Goal: Find specific page/section: Find specific page/section

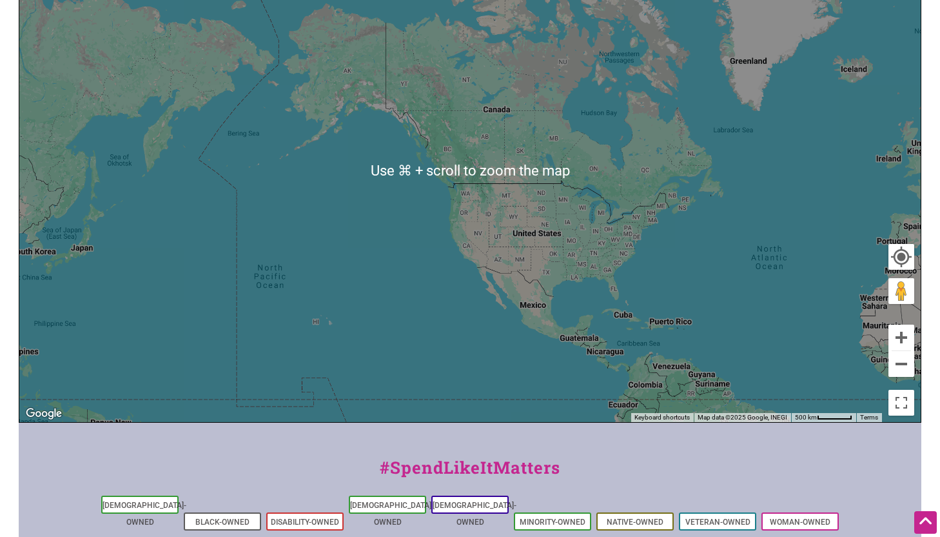
scroll to position [402, 0]
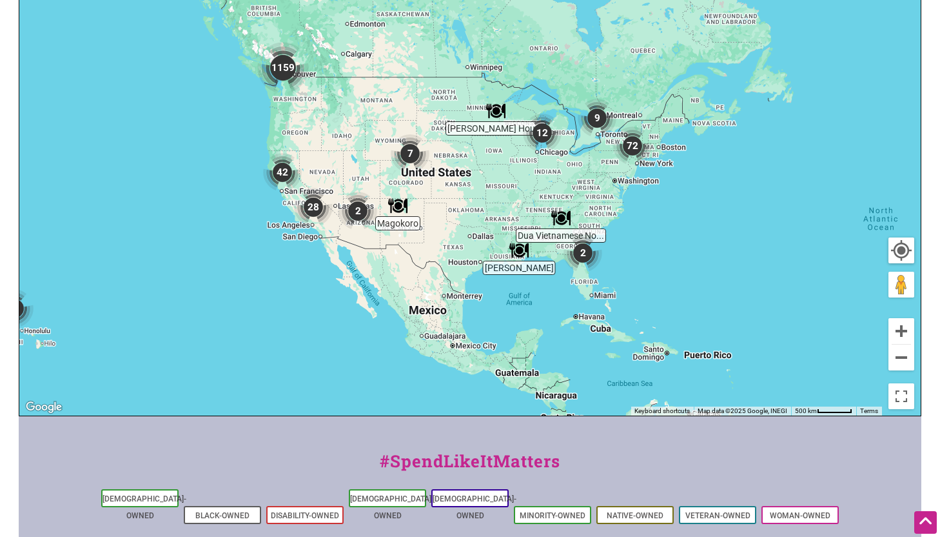
drag, startPoint x: 748, startPoint y: 175, endPoint x: 535, endPoint y: 304, distance: 249.1
click at [535, 303] on div "To navigate, press the arrow keys." at bounding box center [470, 165] width 902 height 502
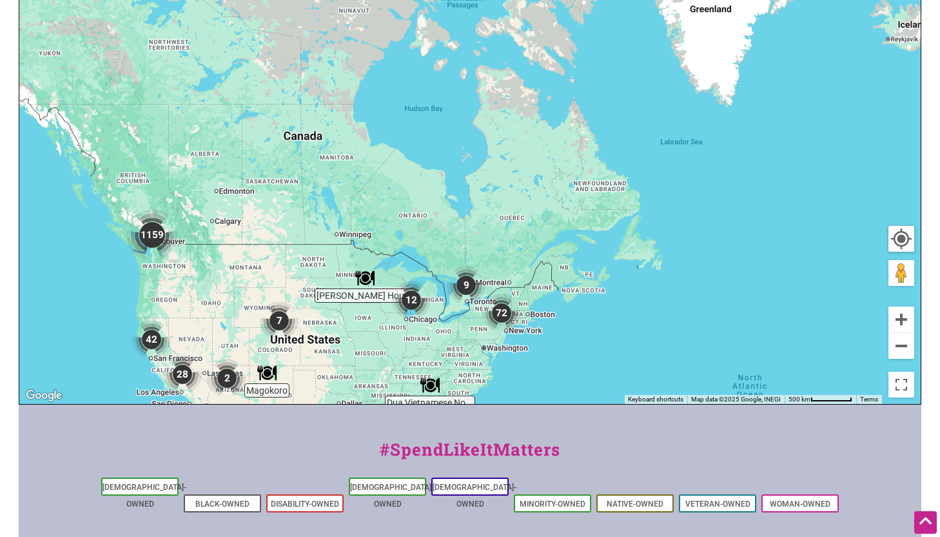
click at [442, 458] on div "#SpendLikeItMatters" at bounding box center [470, 456] width 903 height 38
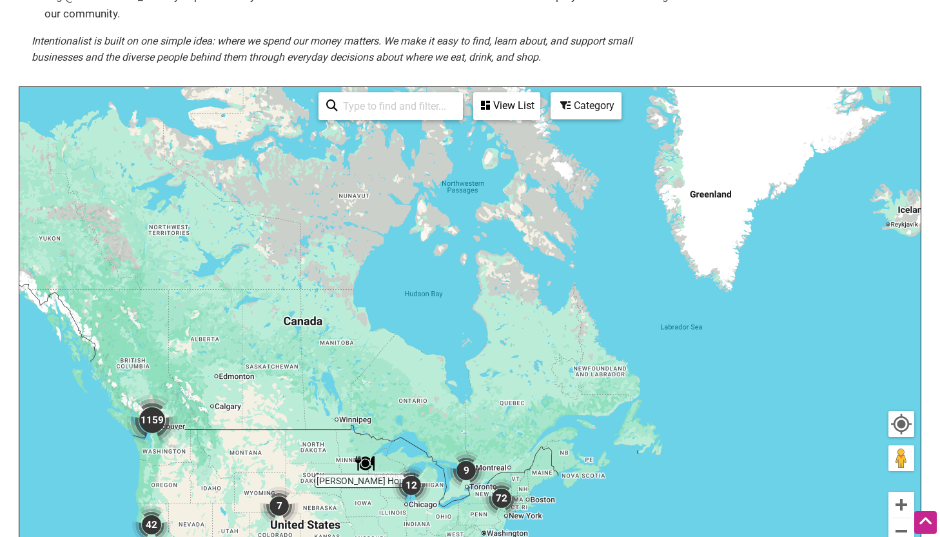
scroll to position [128, 0]
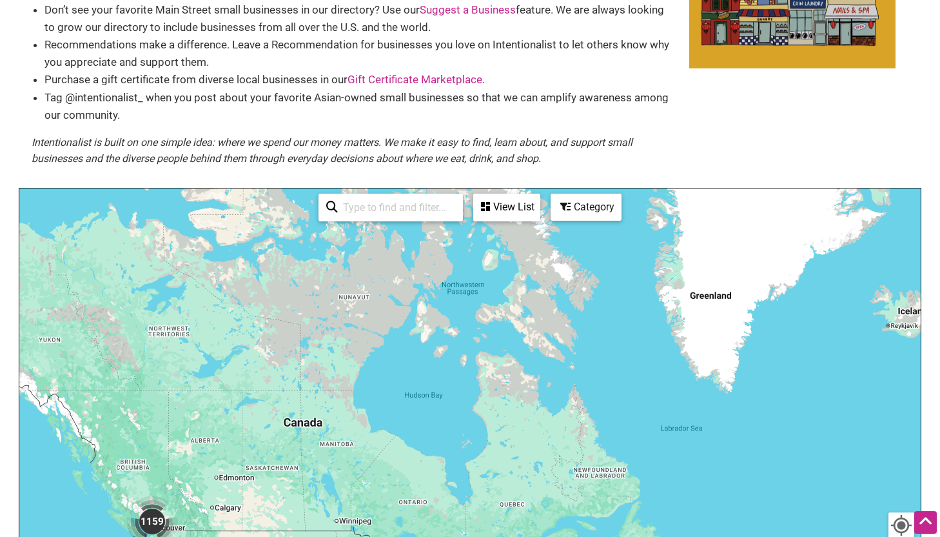
click at [406, 212] on input "search" at bounding box center [396, 207] width 117 height 25
type input "22044"
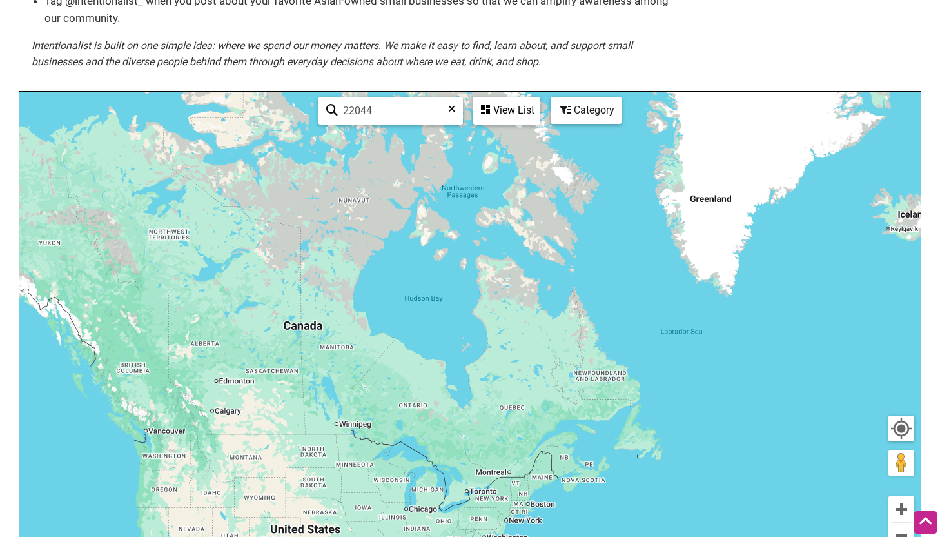
scroll to position [229, 0]
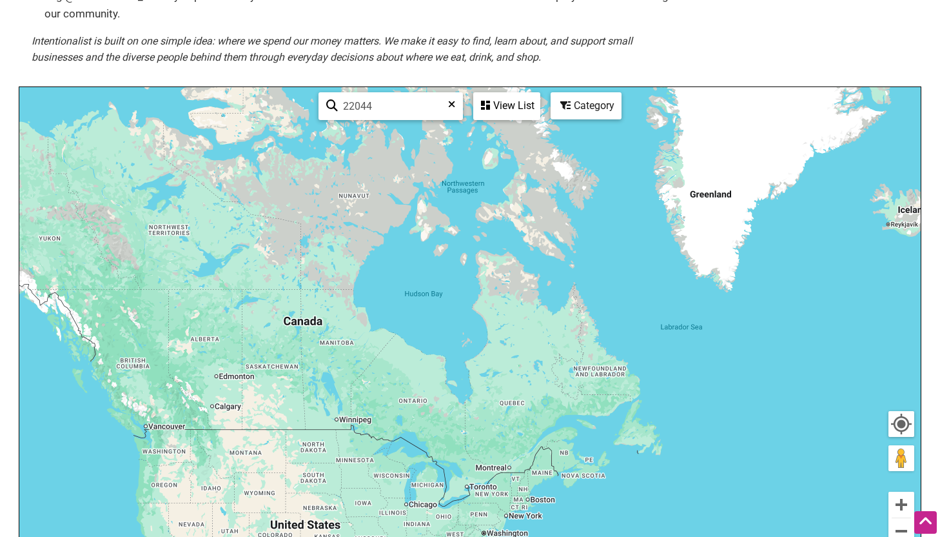
click at [454, 108] on icon at bounding box center [451, 108] width 7 height 19
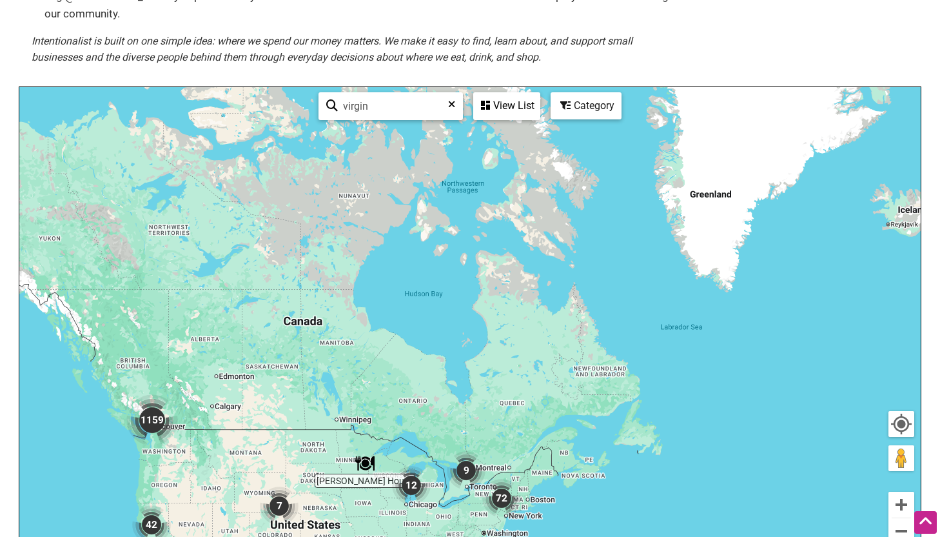
type input "[PERSON_NAME]"
type input "[DEMOGRAPHIC_DATA]"
click at [488, 105] on icon at bounding box center [485, 105] width 9 height 10
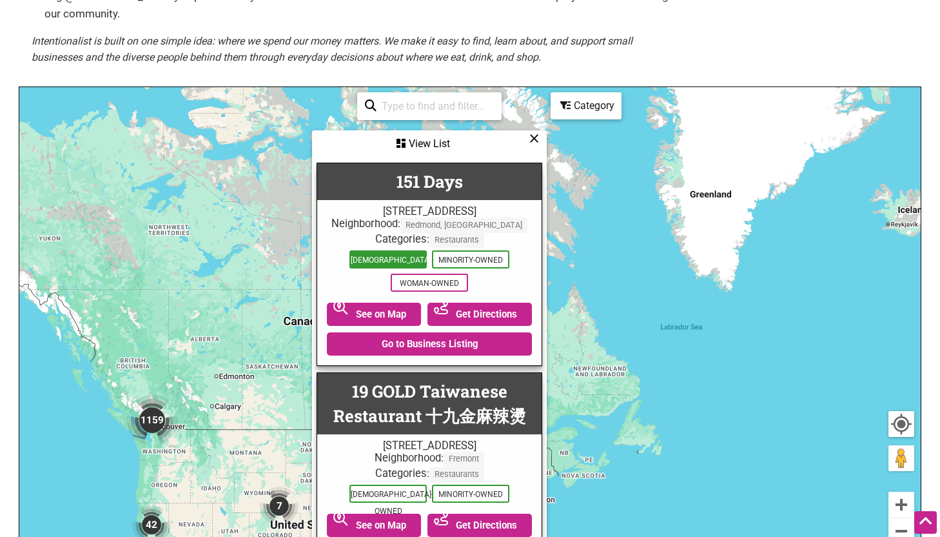
click at [415, 268] on span "[DEMOGRAPHIC_DATA]-Owned" at bounding box center [388, 259] width 77 height 18
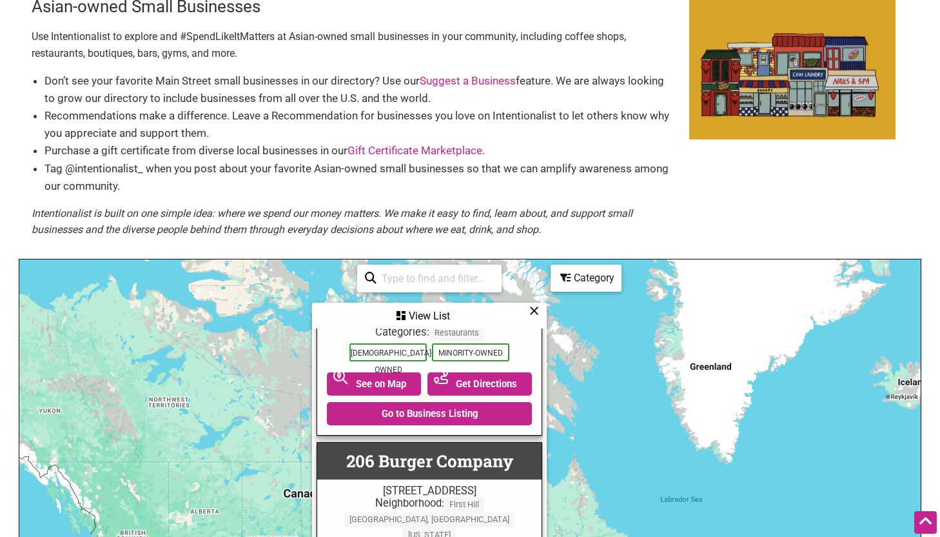
scroll to position [0, 0]
